Goal: Information Seeking & Learning: Learn about a topic

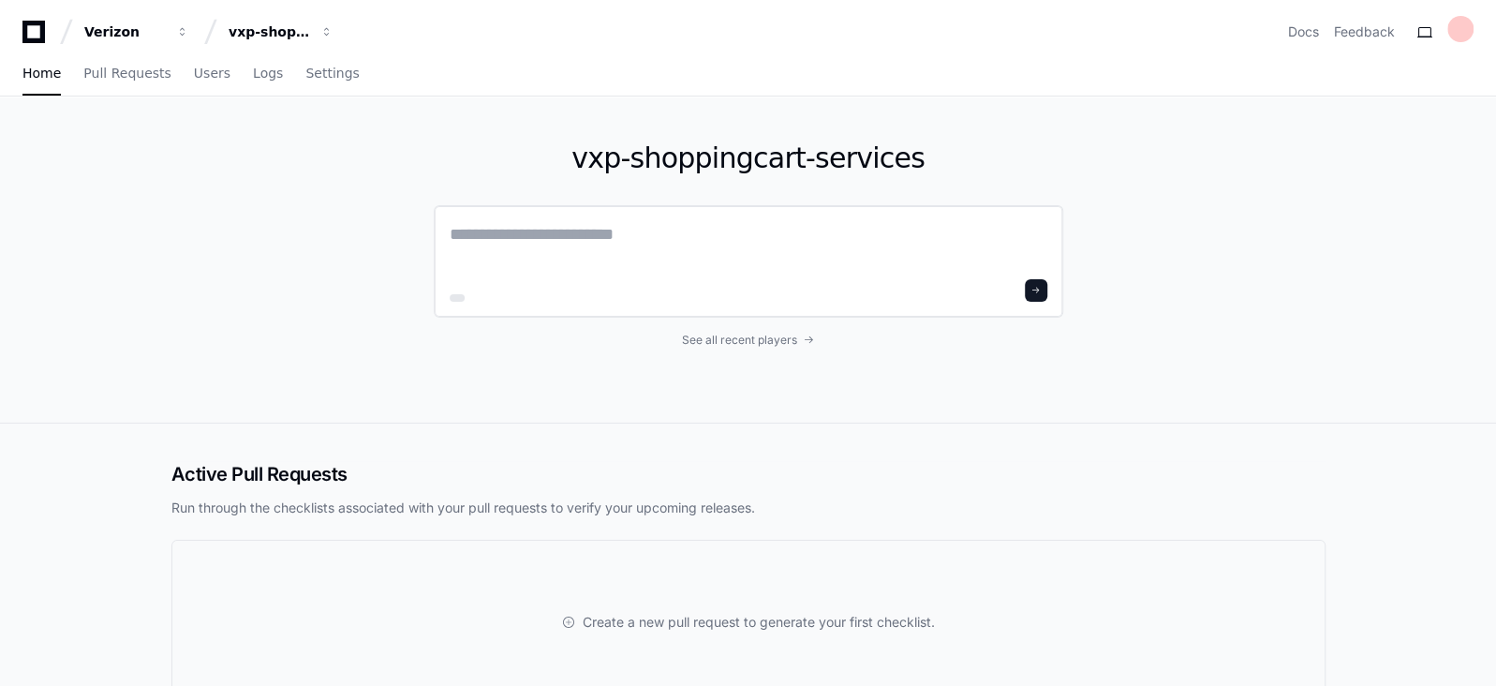
click at [615, 259] on textarea at bounding box center [749, 247] width 598 height 52
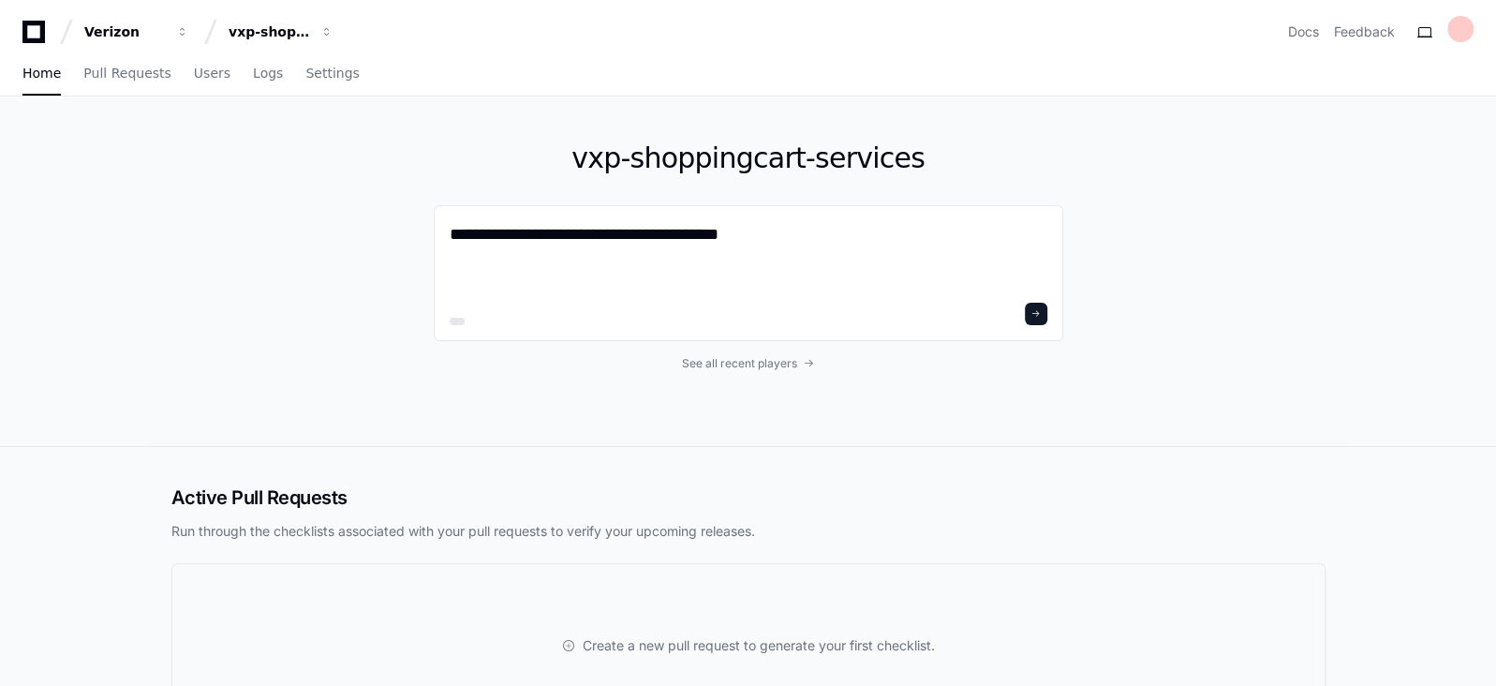
paste textarea "**********"
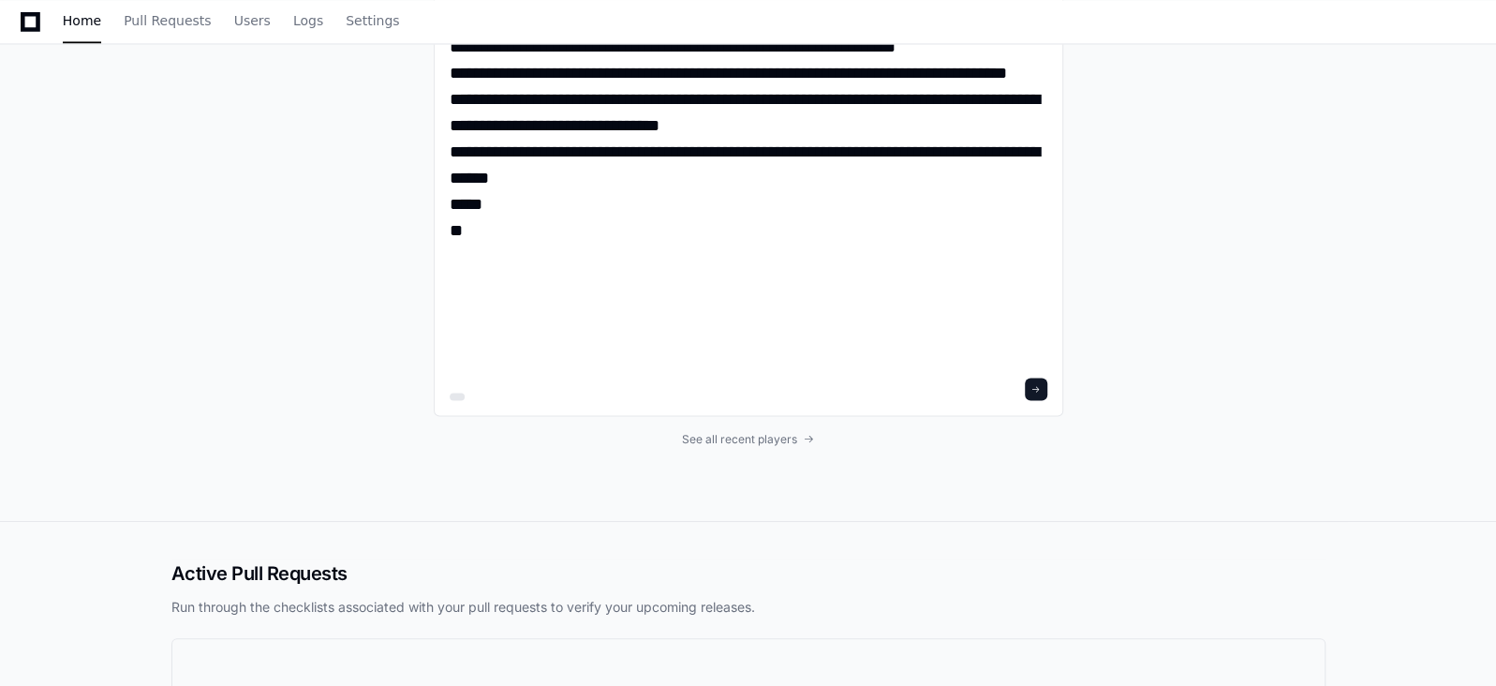
scroll to position [1952, 0]
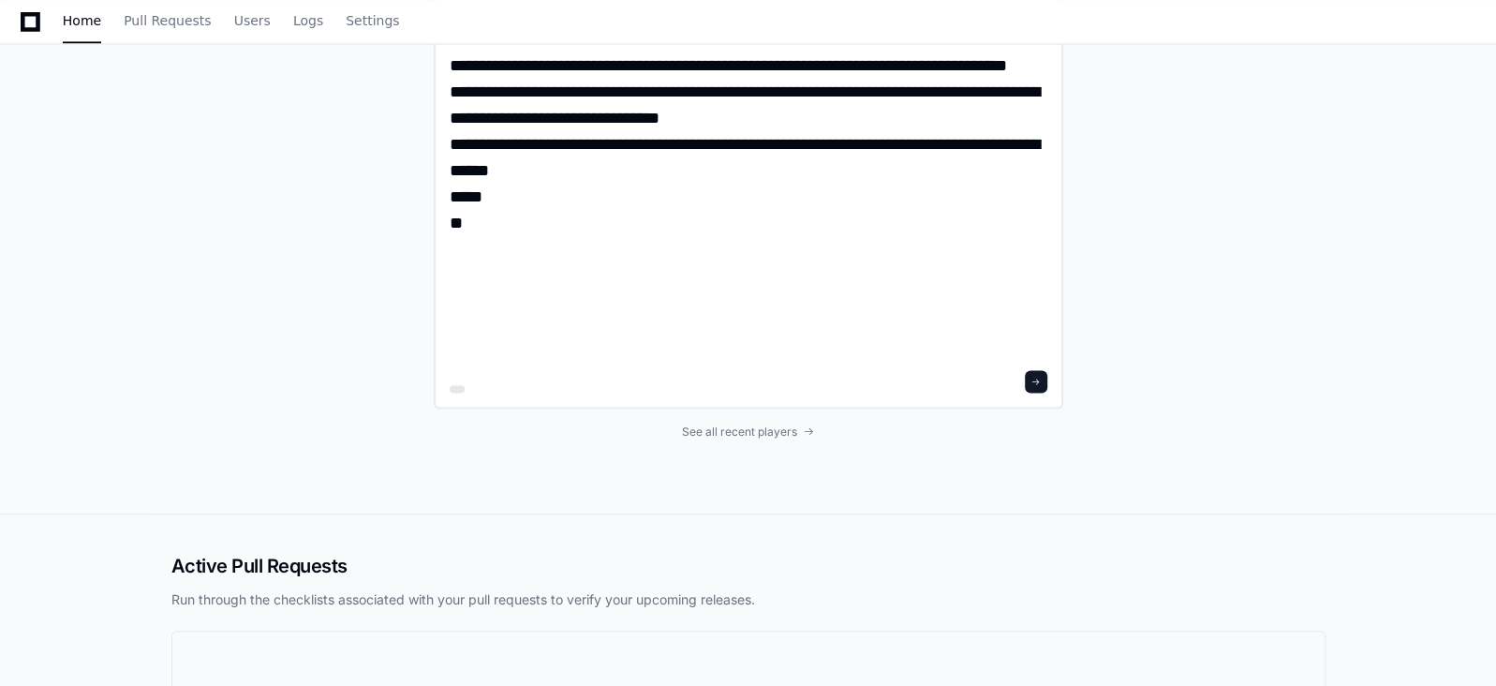
type textarea "**********"
click at [1036, 377] on span at bounding box center [1035, 381] width 9 height 9
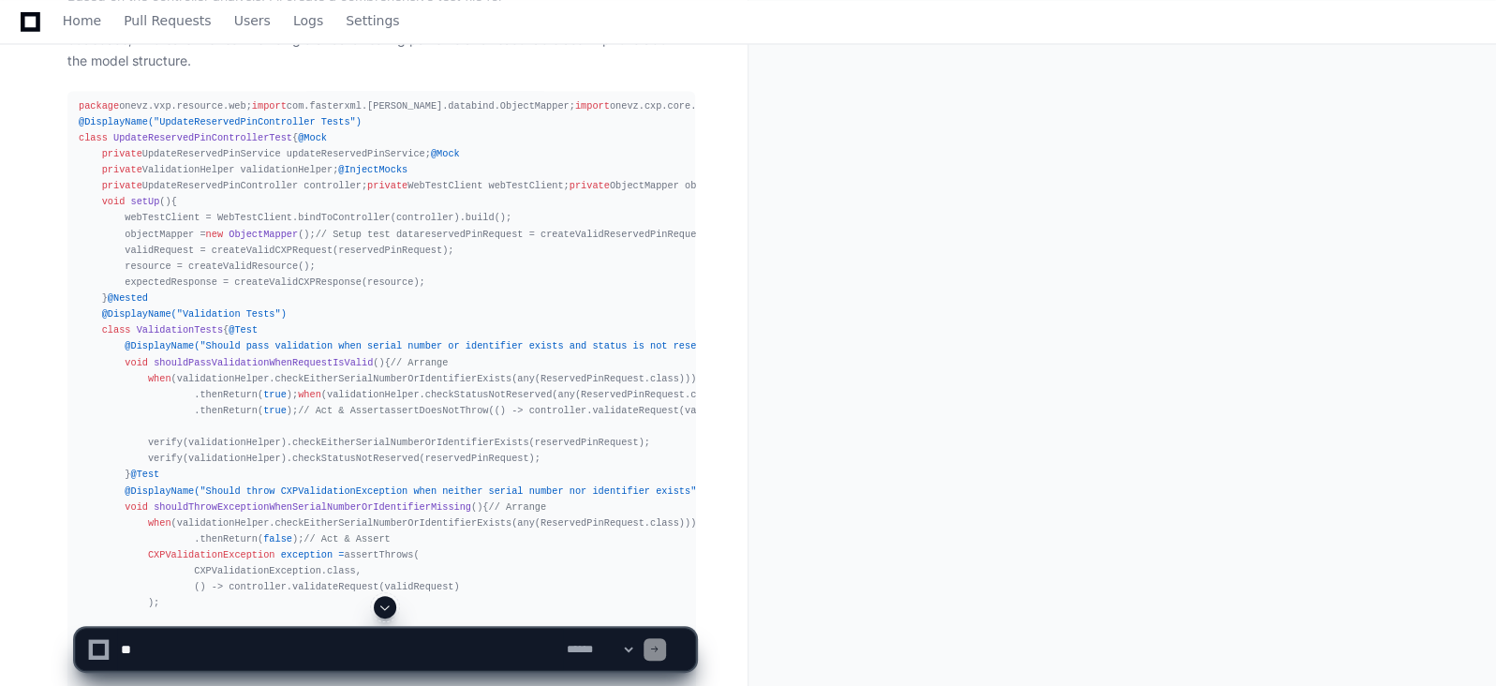
scroll to position [1990, 0]
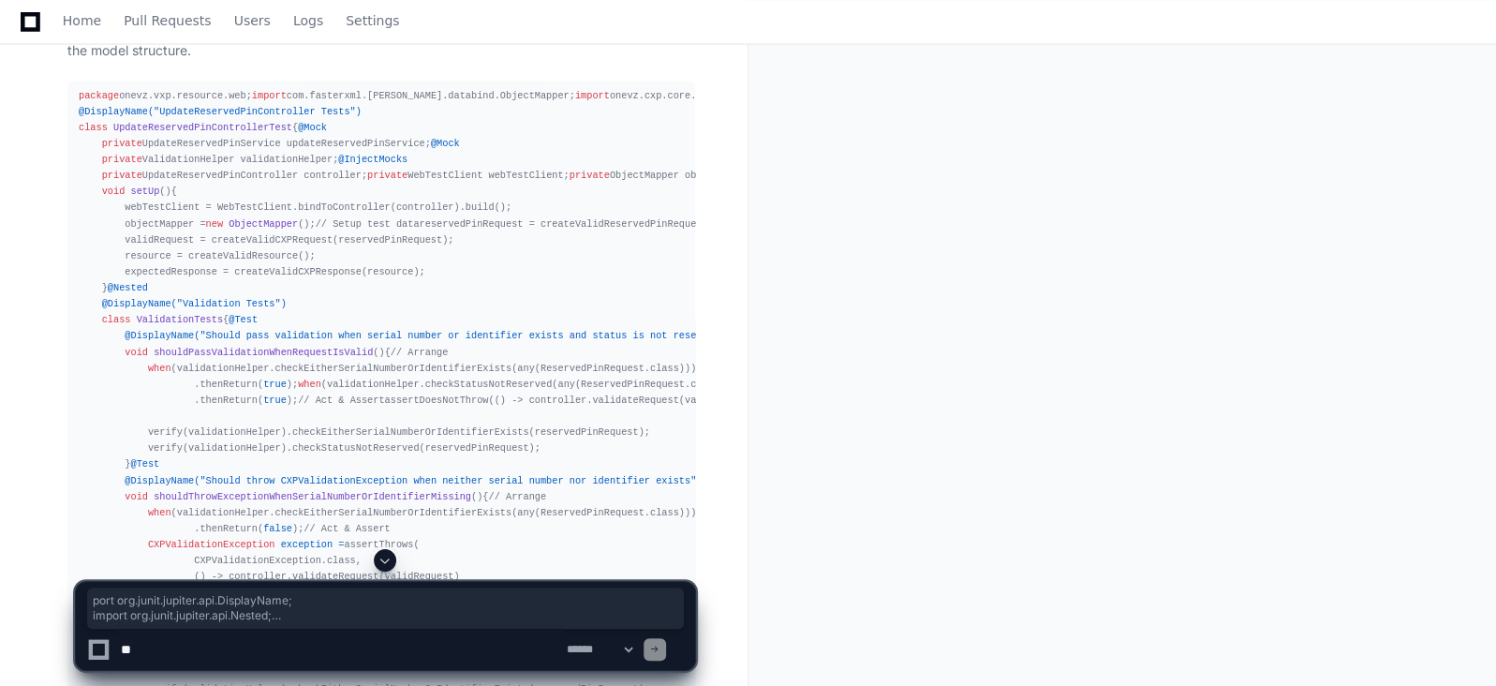
drag, startPoint x: 225, startPoint y: 466, endPoint x: 65, endPoint y: 123, distance: 378.4
drag, startPoint x: 84, startPoint y: 235, endPoint x: 78, endPoint y: 89, distance: 146.3
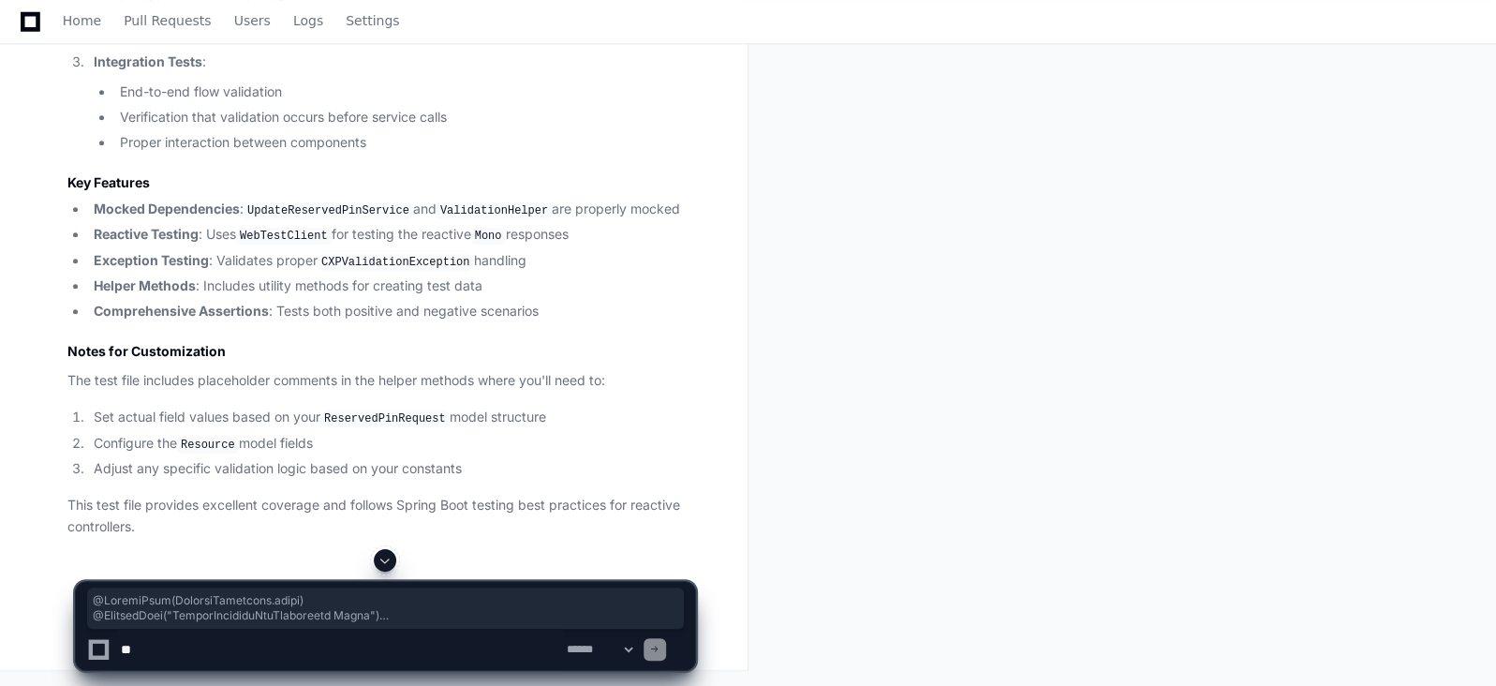
scroll to position [7185, 0]
drag, startPoint x: 70, startPoint y: 58, endPoint x: 136, endPoint y: 247, distance: 200.3
copy div "@ExtendWith(MockitoExtension.class) @DisplayName("UpdateReservedPinController T…"
